Goal: Task Accomplishment & Management: Manage account settings

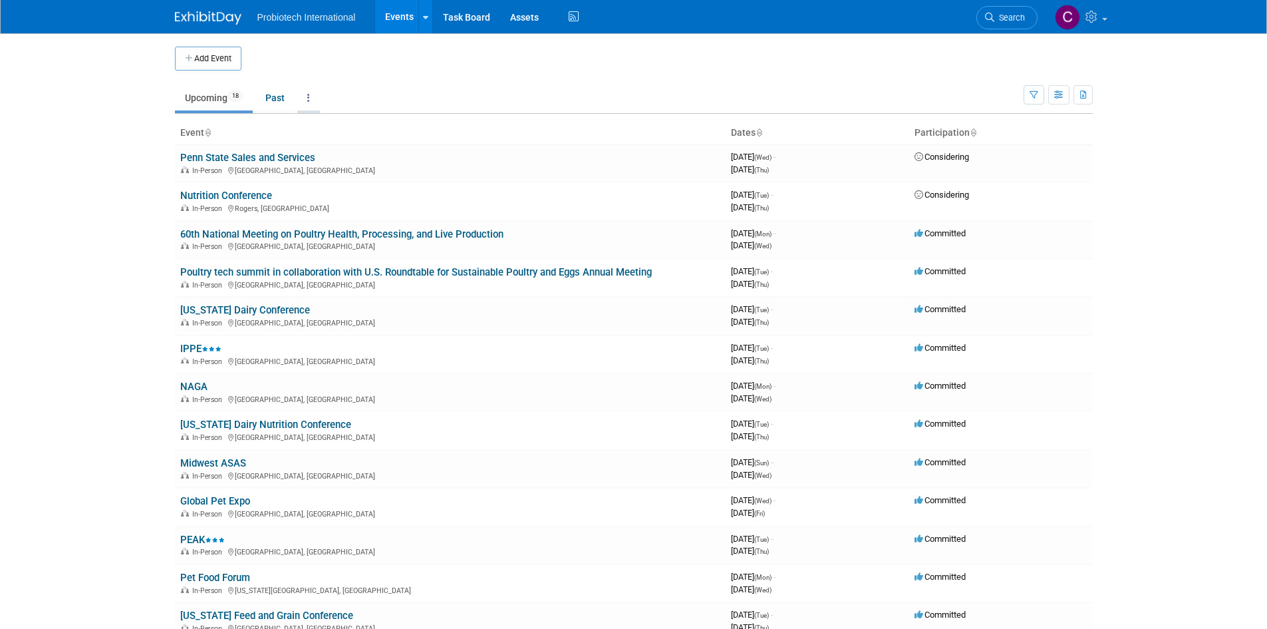
click at [305, 100] on link at bounding box center [308, 97] width 23 height 25
click at [351, 166] on span "Events grouped by year" at bounding box center [350, 164] width 79 height 11
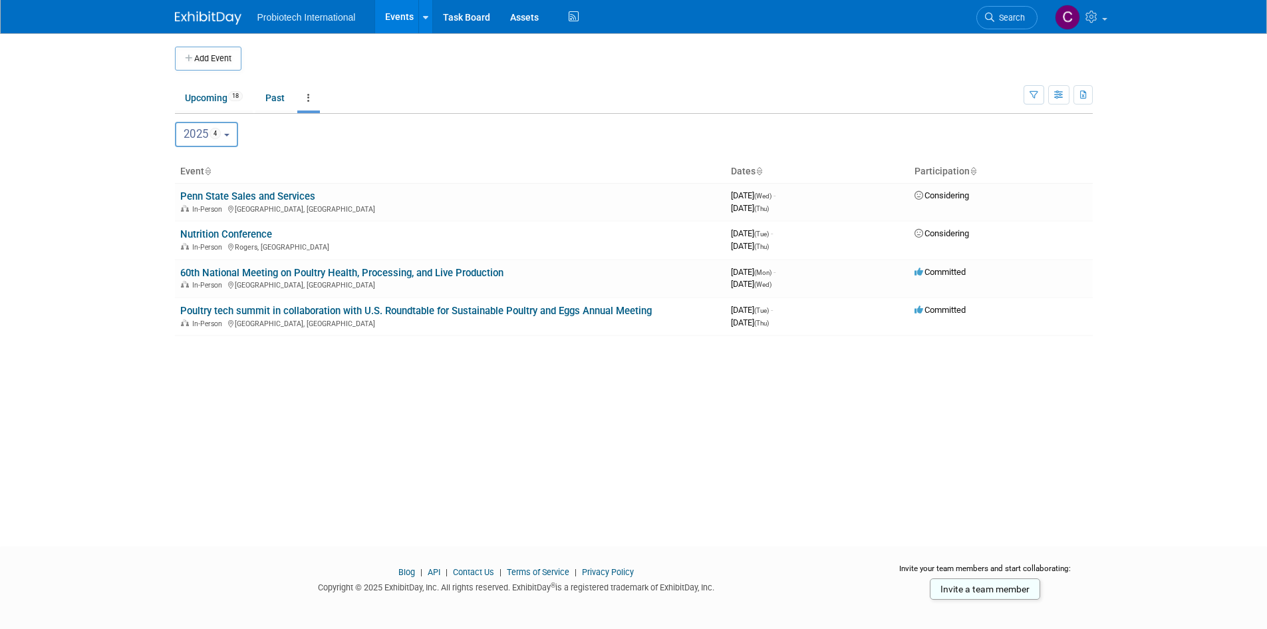
click at [229, 134] on b "button" at bounding box center [226, 135] width 5 height 3
click at [219, 195] on span "13" at bounding box center [223, 192] width 15 height 11
click at [186, 195] on input "2026 13" at bounding box center [182, 192] width 9 height 9
select select "2026"
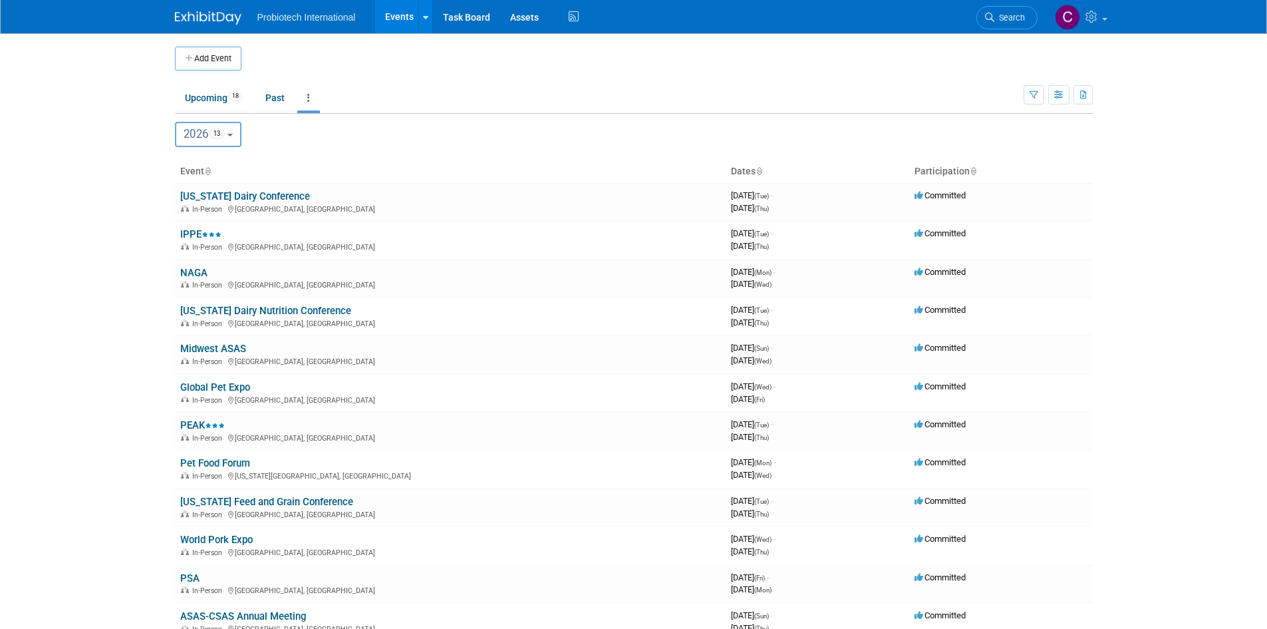
click at [231, 135] on button "2026 13" at bounding box center [208, 134] width 67 height 25
click at [215, 213] on label "2027 1" at bounding box center [210, 221] width 57 height 22
click at [186, 216] on input "2027 1" at bounding box center [182, 220] width 9 height 9
select select "2027"
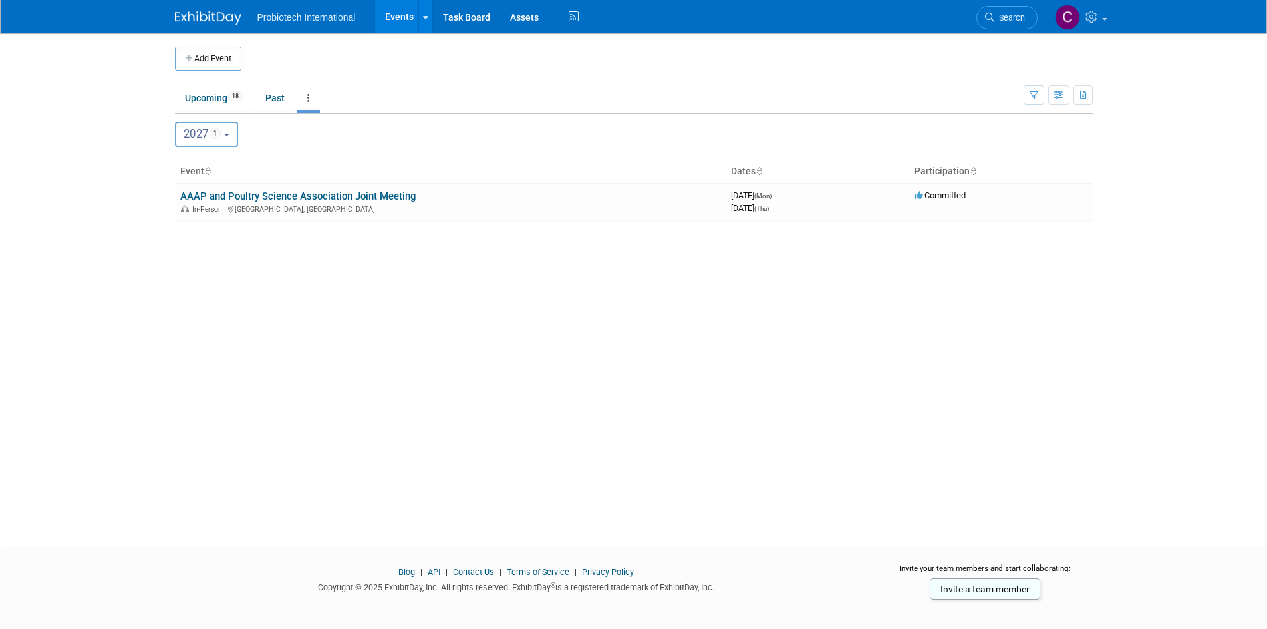
click at [237, 136] on button "2027 1" at bounding box center [206, 134] width 63 height 25
click at [229, 167] on label "2025 4" at bounding box center [210, 166] width 57 height 22
click at [186, 167] on input "2025 4" at bounding box center [182, 165] width 9 height 9
select select "2025"
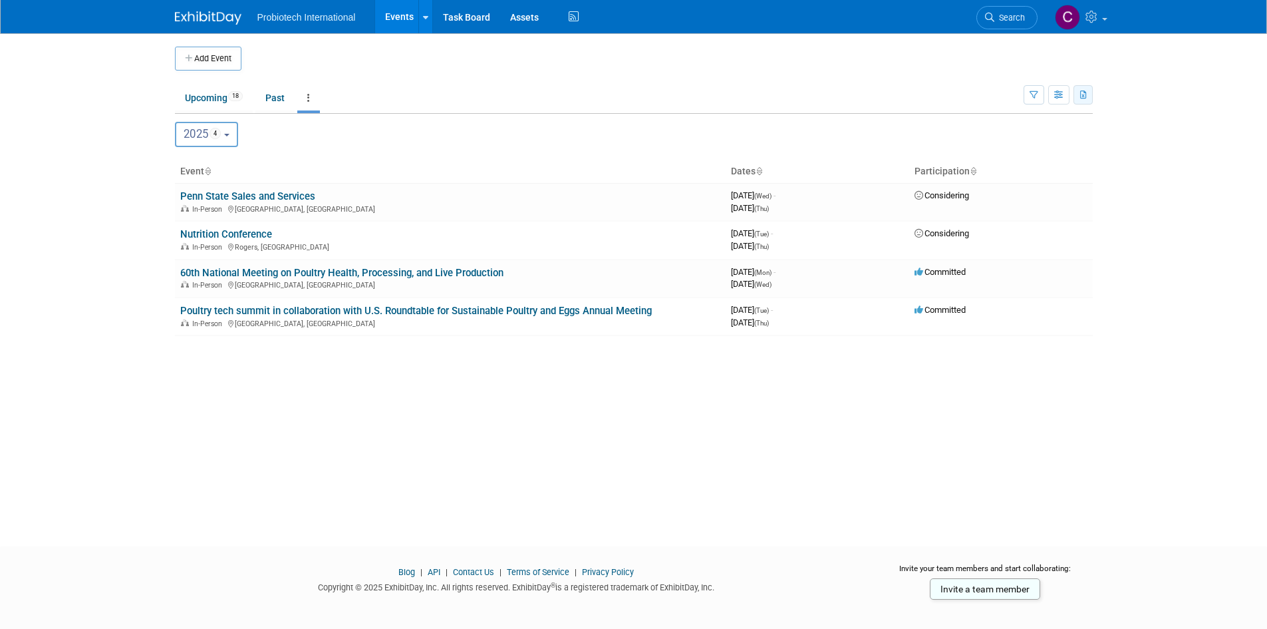
click at [1082, 94] on icon "button" at bounding box center [1083, 95] width 7 height 9
click at [998, 138] on link "Export Current View (4 Events)" at bounding box center [1013, 137] width 140 height 19
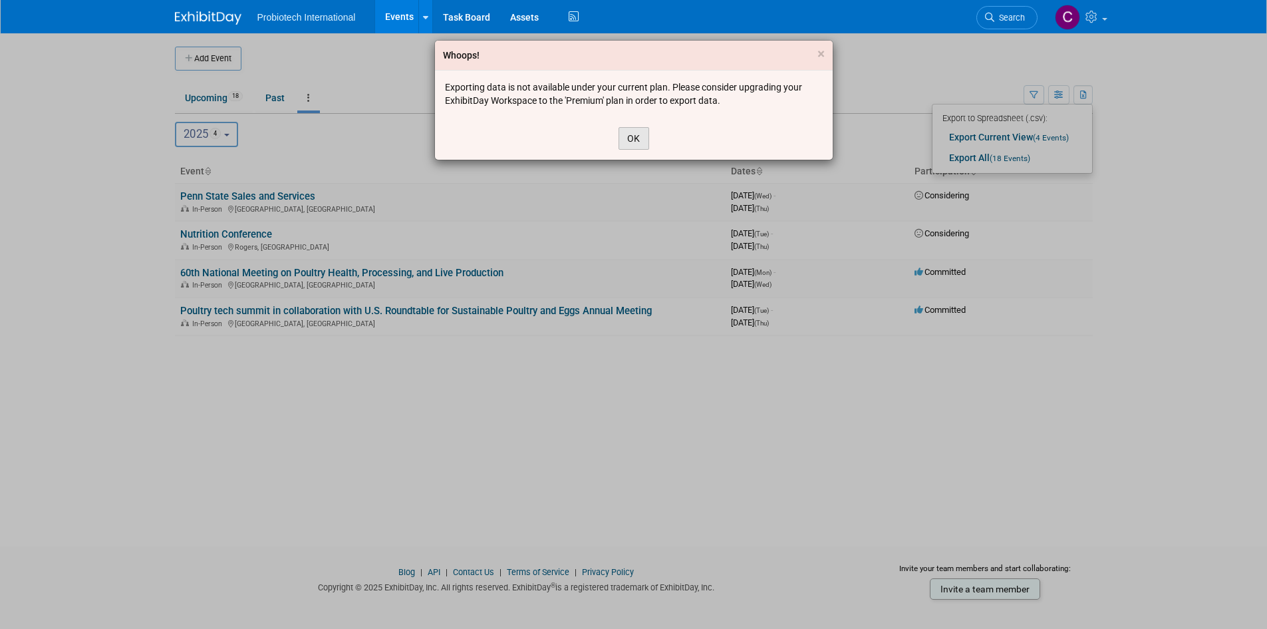
click at [634, 138] on button "OK" at bounding box center [634, 138] width 31 height 23
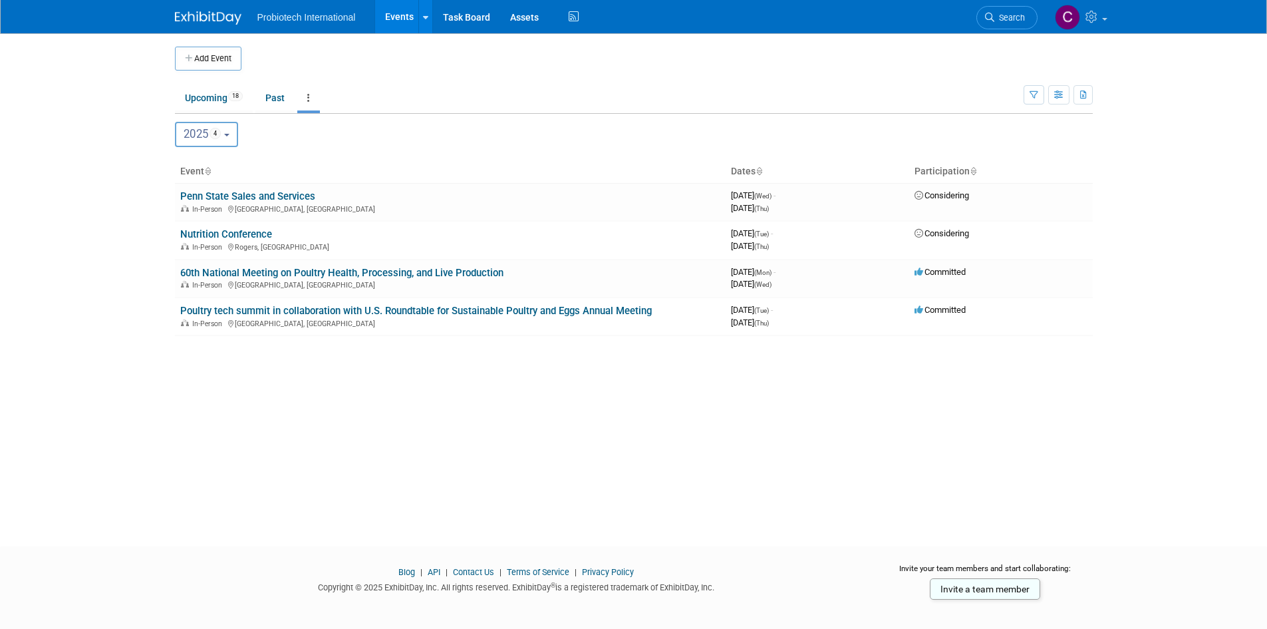
click at [218, 135] on span "4" at bounding box center [216, 133] width 12 height 11
click at [218, 190] on label "2026 13" at bounding box center [210, 193] width 57 height 22
click at [186, 190] on input "2026 13" at bounding box center [182, 192] width 9 height 9
select select "2026"
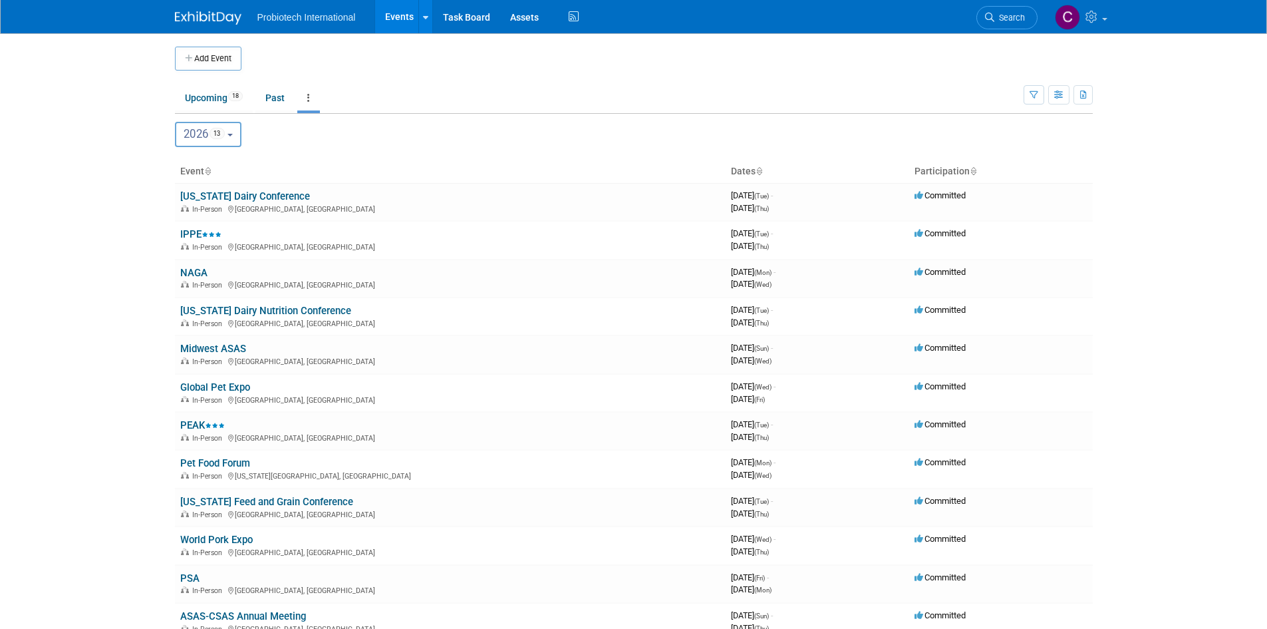
click at [232, 125] on button "2026 13" at bounding box center [208, 134] width 67 height 25
click at [219, 160] on label "2025 4" at bounding box center [210, 166] width 57 height 22
click at [186, 161] on input "2025 4" at bounding box center [182, 165] width 9 height 9
select select "2025"
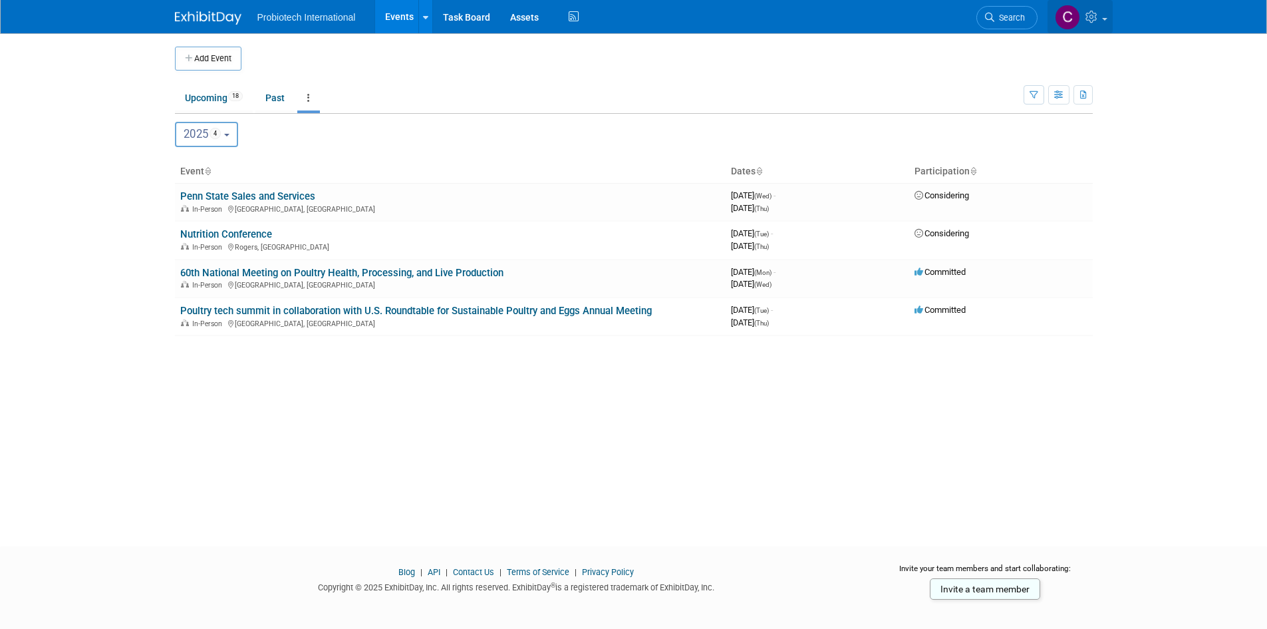
click at [1064, 22] on img at bounding box center [1067, 17] width 25 height 25
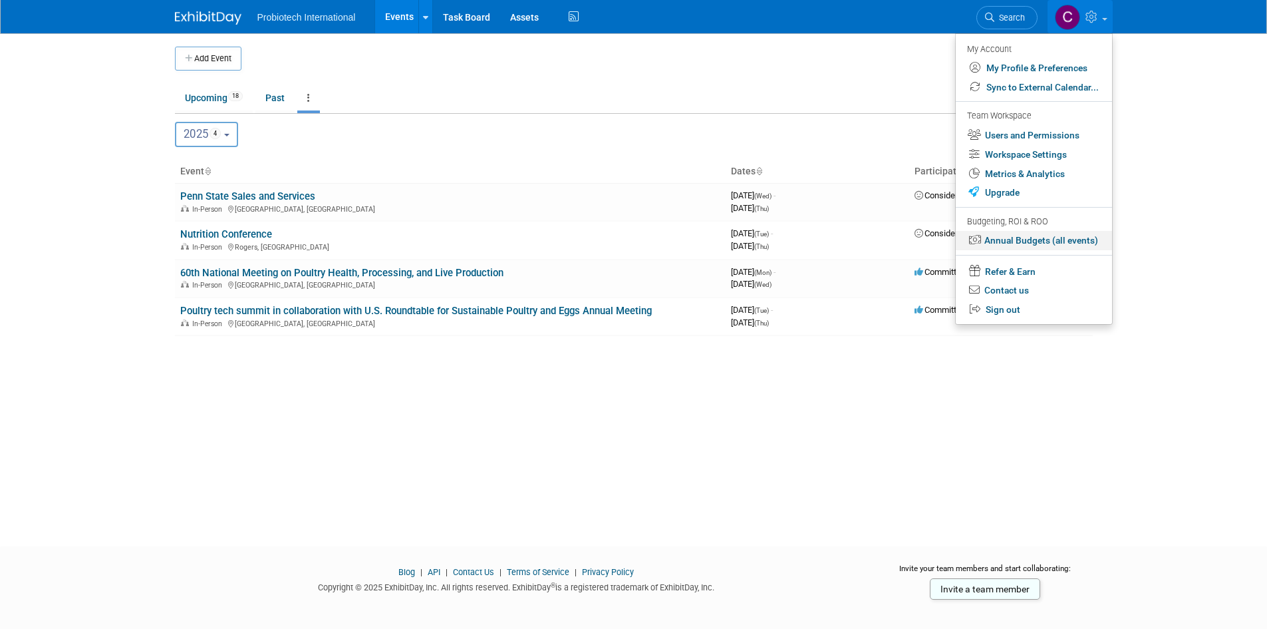
click at [1058, 243] on link "Annual Budgets (all events)" at bounding box center [1034, 240] width 156 height 19
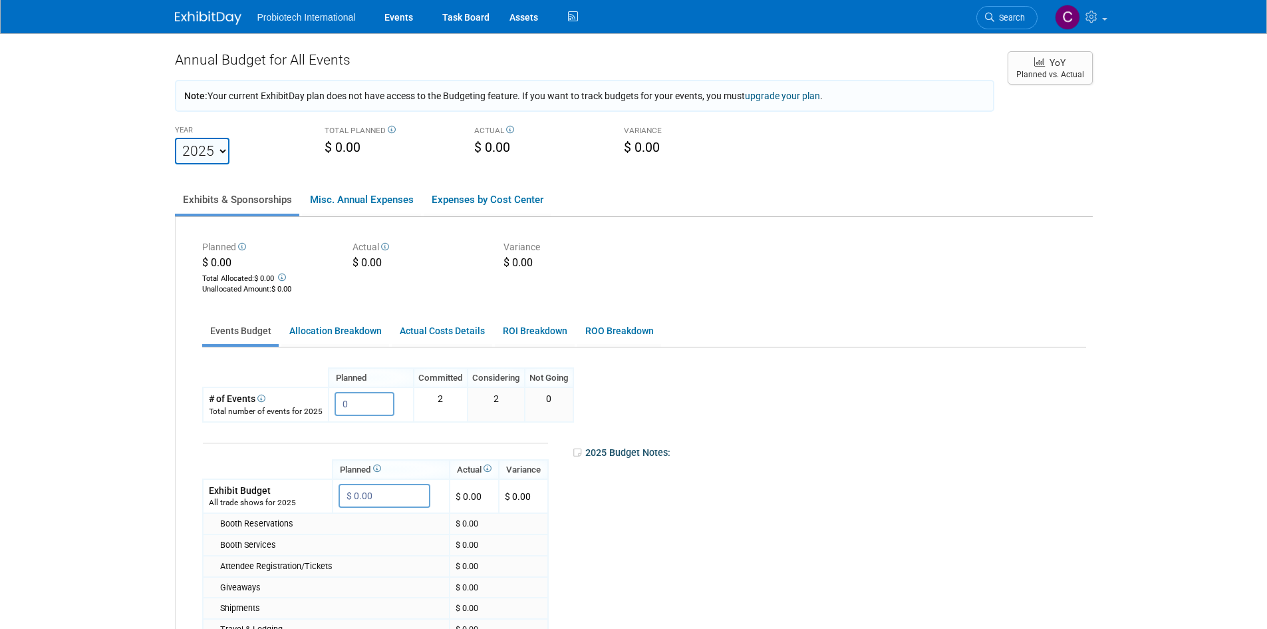
click at [203, 152] on select "2023 2024 2025 2026 2027 2028 2029 2030 2031" at bounding box center [202, 151] width 55 height 27
select select "2026"
click at [175, 138] on select "2023 2024 2025 2026 2027 2028 2029 2030 2031" at bounding box center [202, 151] width 55 height 27
click at [209, 144] on select "2023 2024 2025 2026 2027 2028 2029 2030 2031" at bounding box center [202, 151] width 55 height 27
select select "2027"
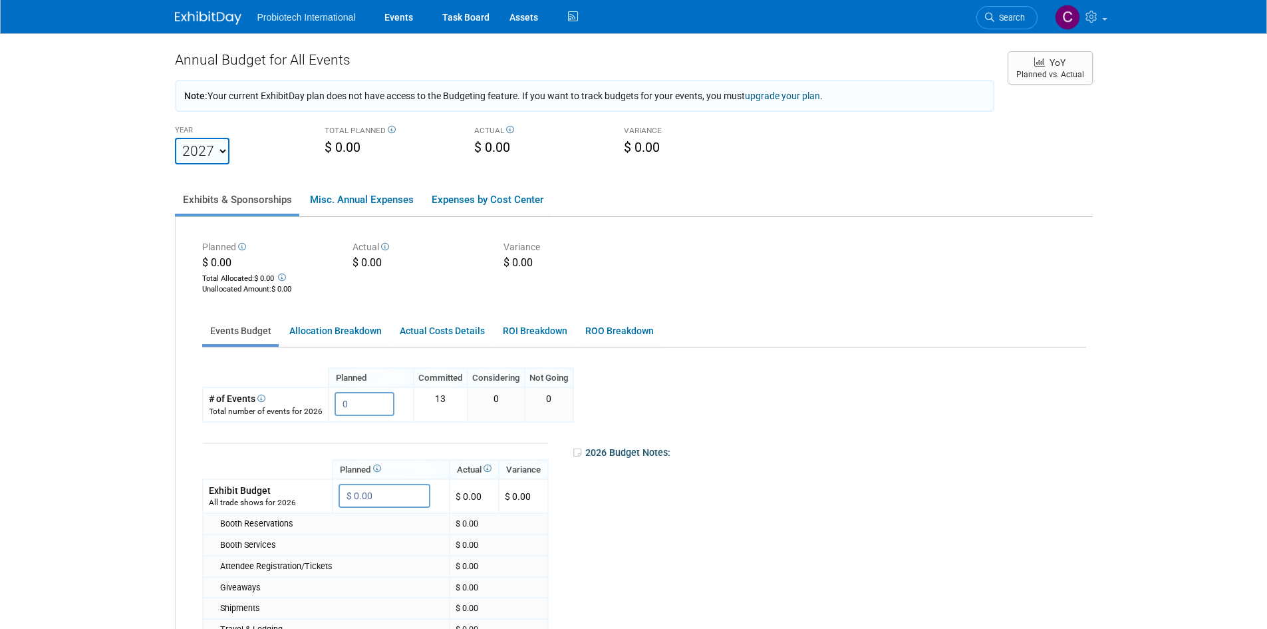
click at [175, 138] on select "2023 2024 2025 2026 2027 2028 2029 2030 2031" at bounding box center [202, 151] width 55 height 27
click at [194, 24] on img at bounding box center [208, 17] width 67 height 13
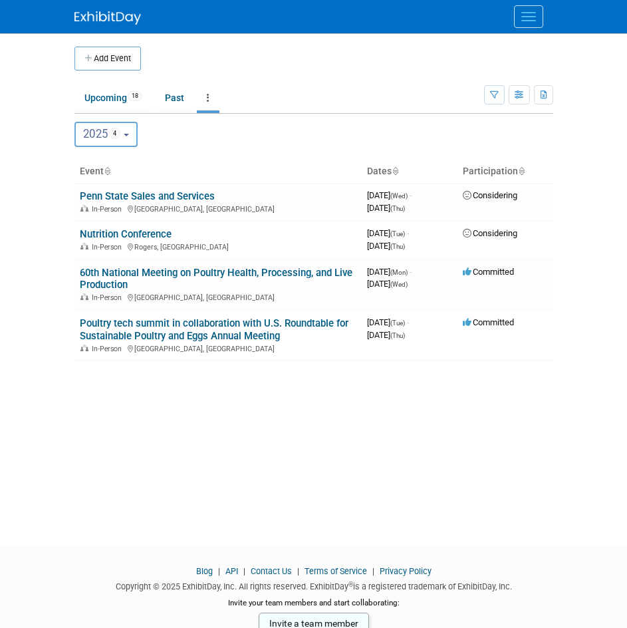
click at [127, 129] on button "2025 4" at bounding box center [105, 134] width 63 height 25
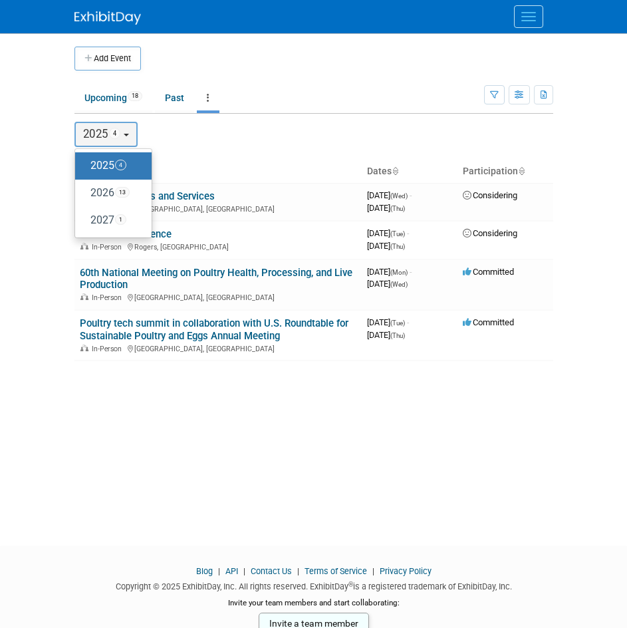
click at [116, 188] on label "2026 13" at bounding box center [110, 193] width 57 height 22
click at [86, 188] on input "2026 13" at bounding box center [81, 192] width 9 height 9
select select "2026"
